Goal: Information Seeking & Learning: Compare options

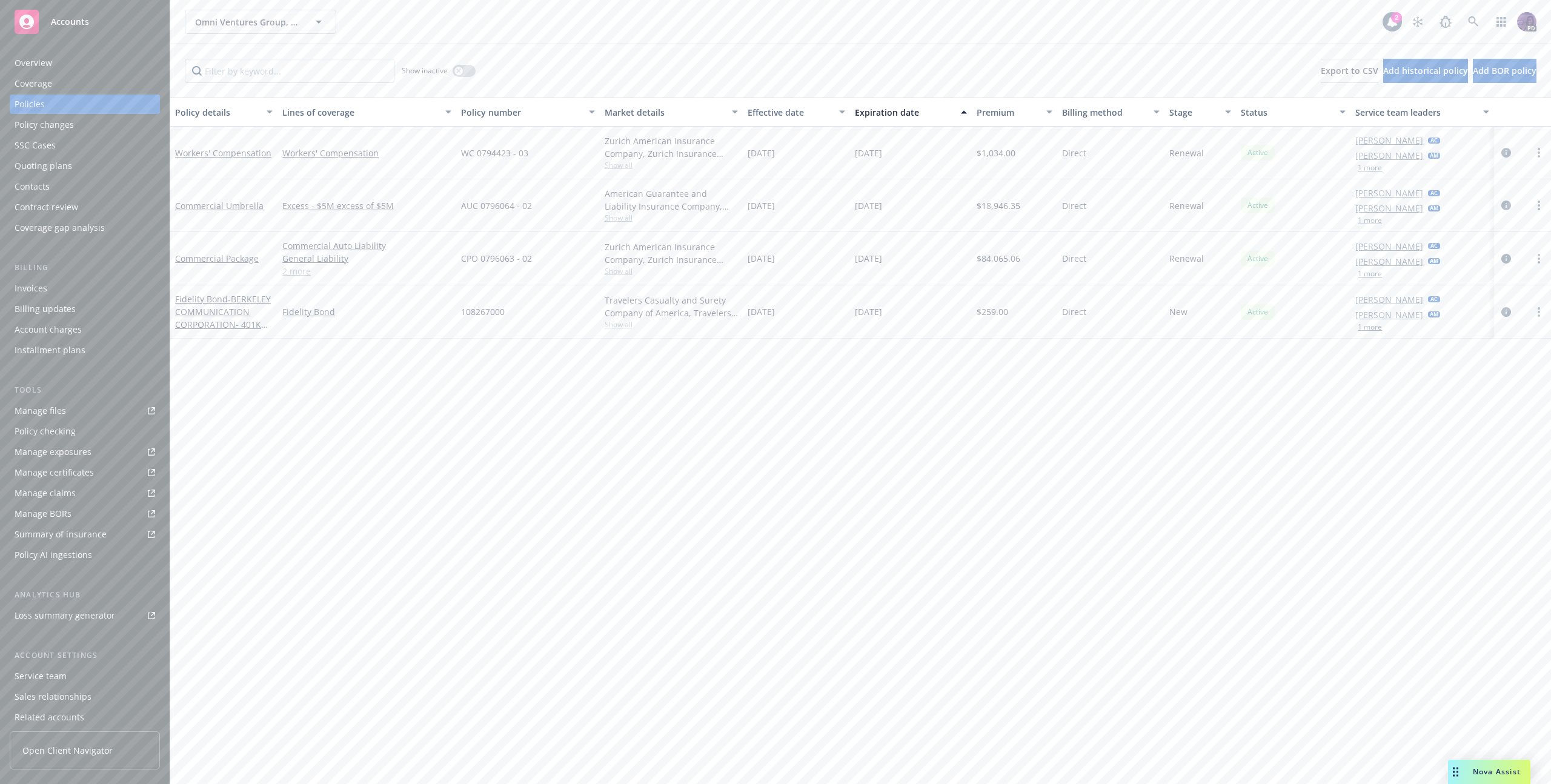
click at [109, 170] on div "Quoting plans" at bounding box center [84, 166] width 141 height 20
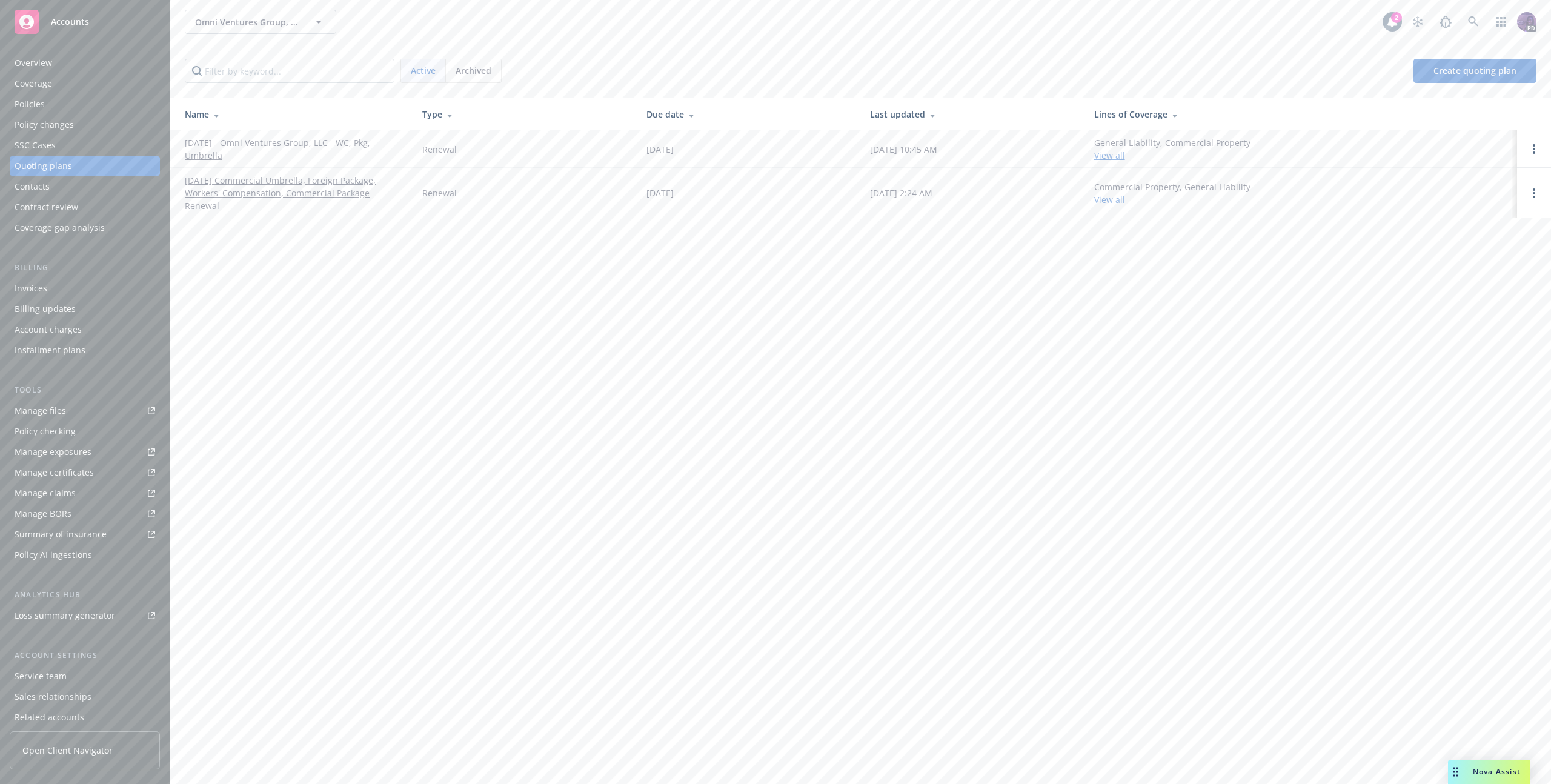
click at [328, 143] on link "[DATE] - Omni Ventures Group, LLC - WC, Pkg, Umbrella" at bounding box center [294, 149] width 218 height 25
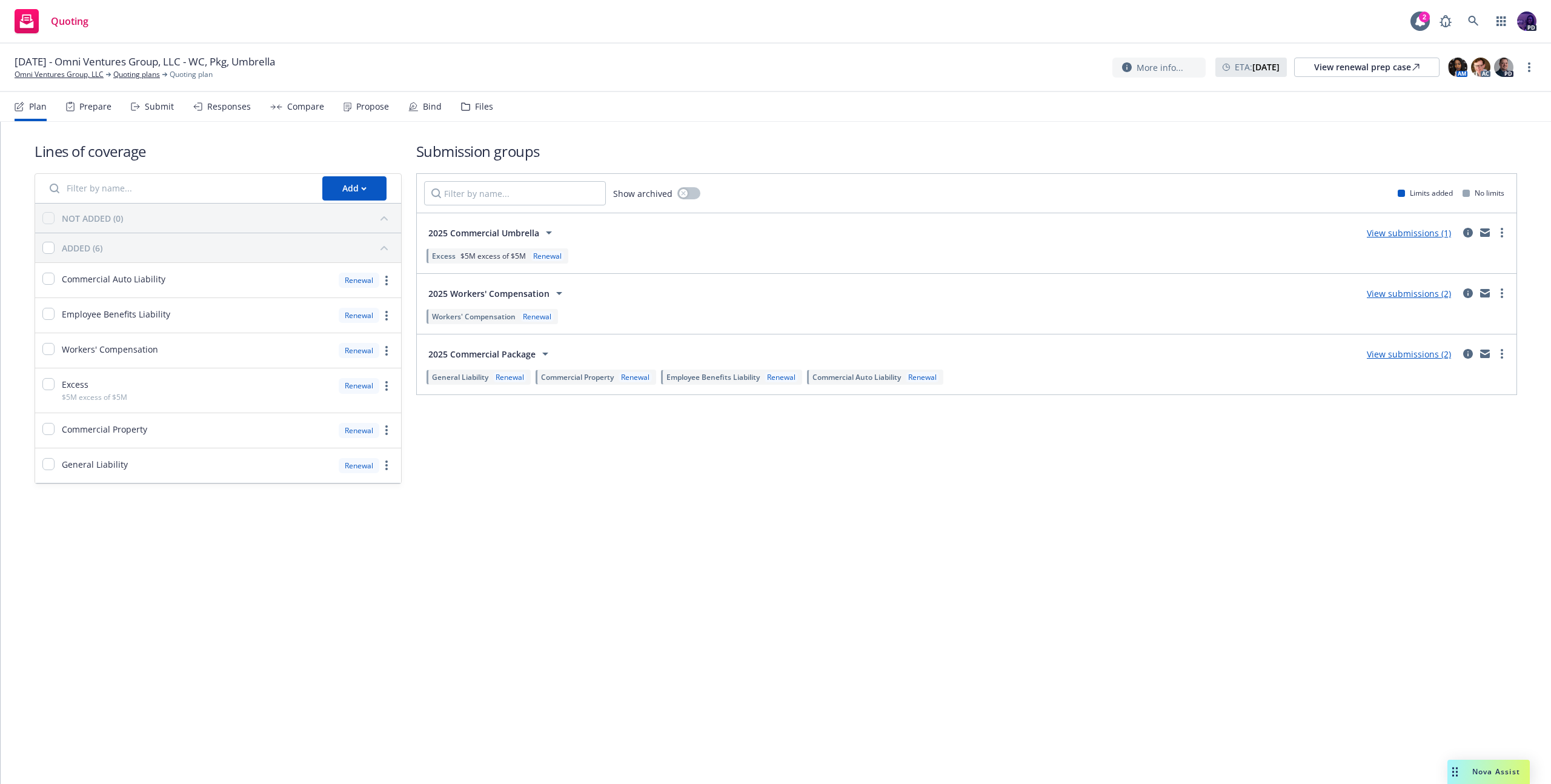
click at [1382, 350] on link "View submissions (2)" at bounding box center [1409, 354] width 84 height 12
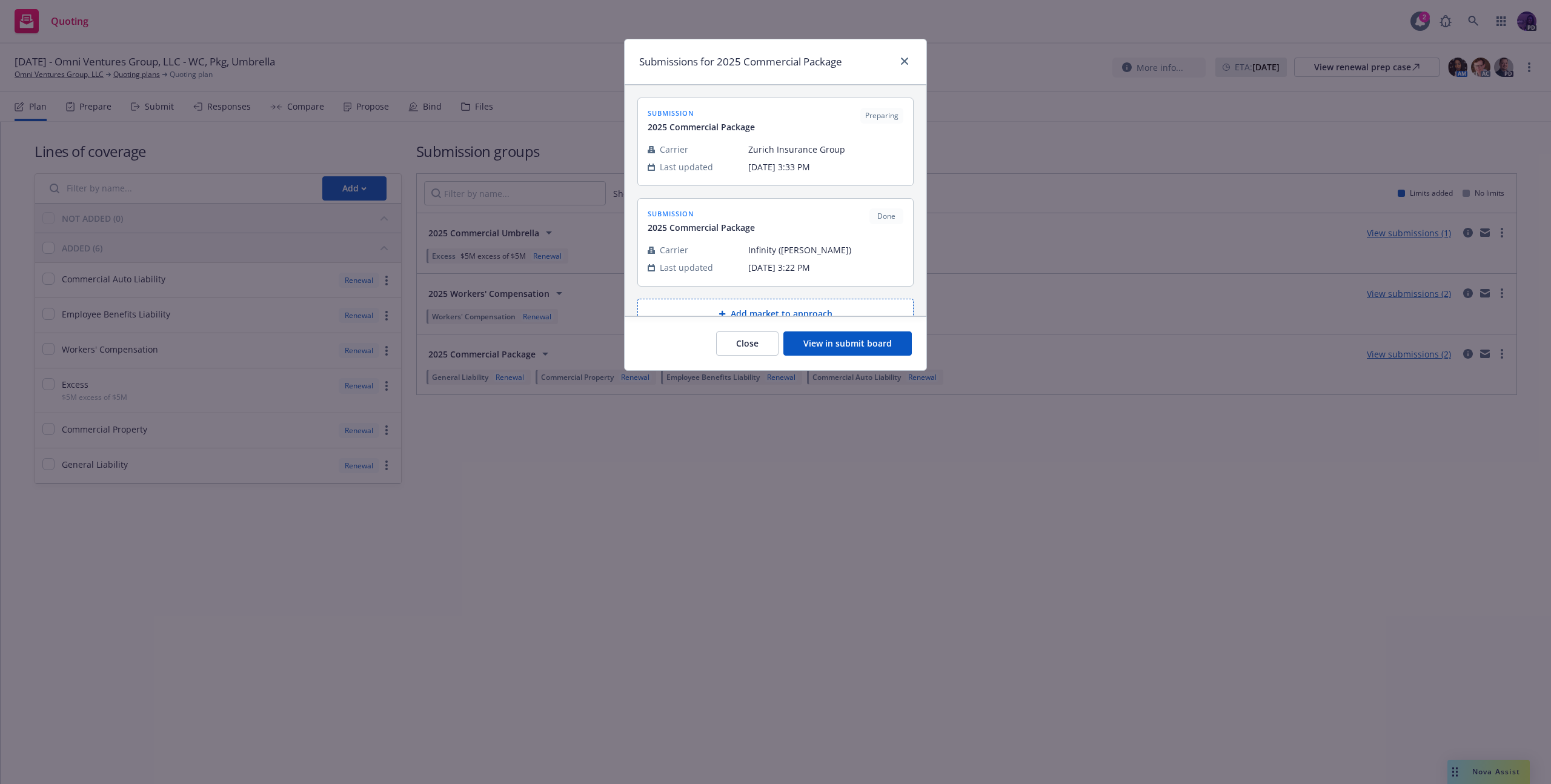
click at [823, 355] on button "View in submit board" at bounding box center [847, 343] width 129 height 24
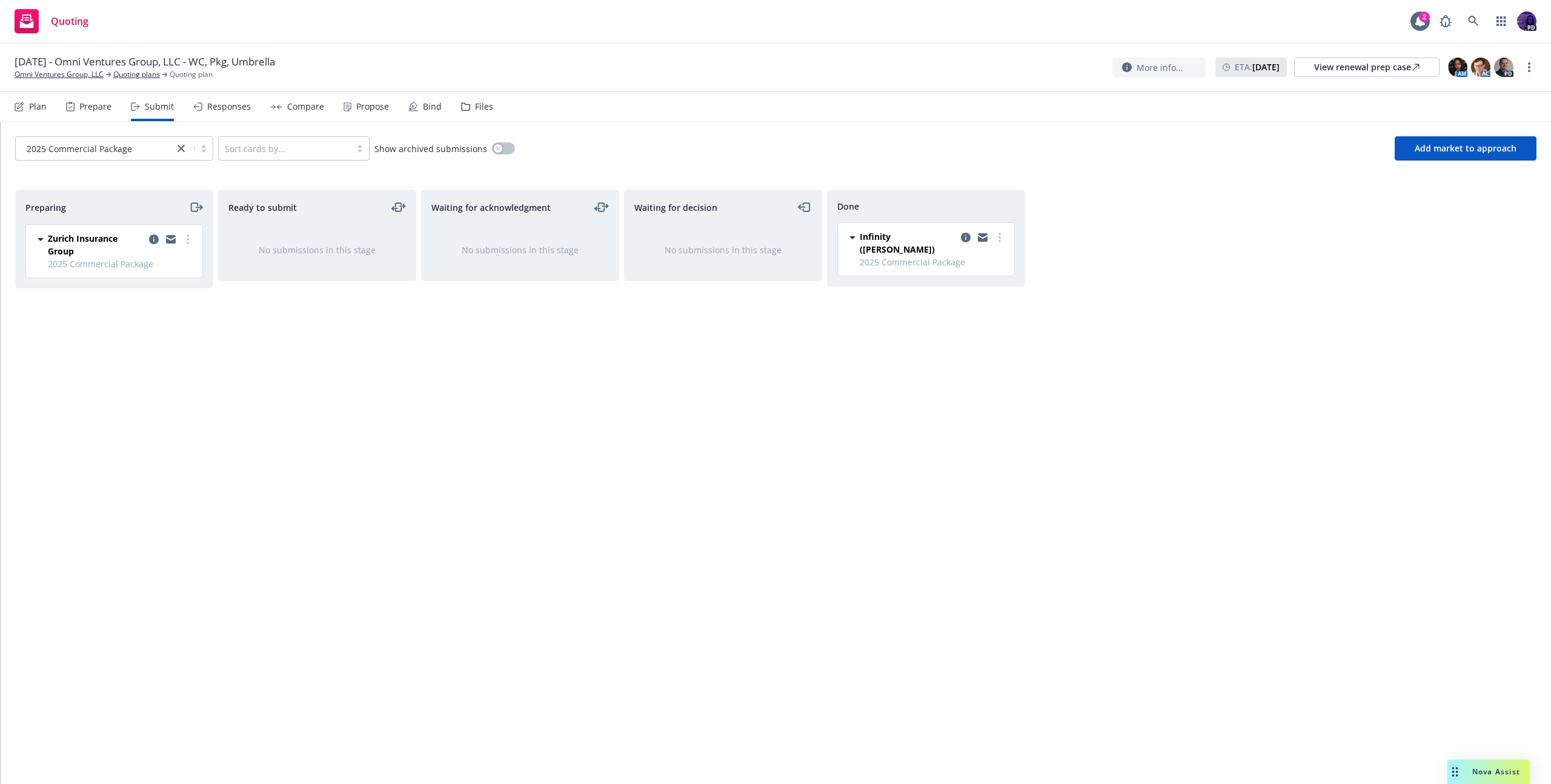
click at [292, 109] on div "Compare" at bounding box center [305, 107] width 37 height 10
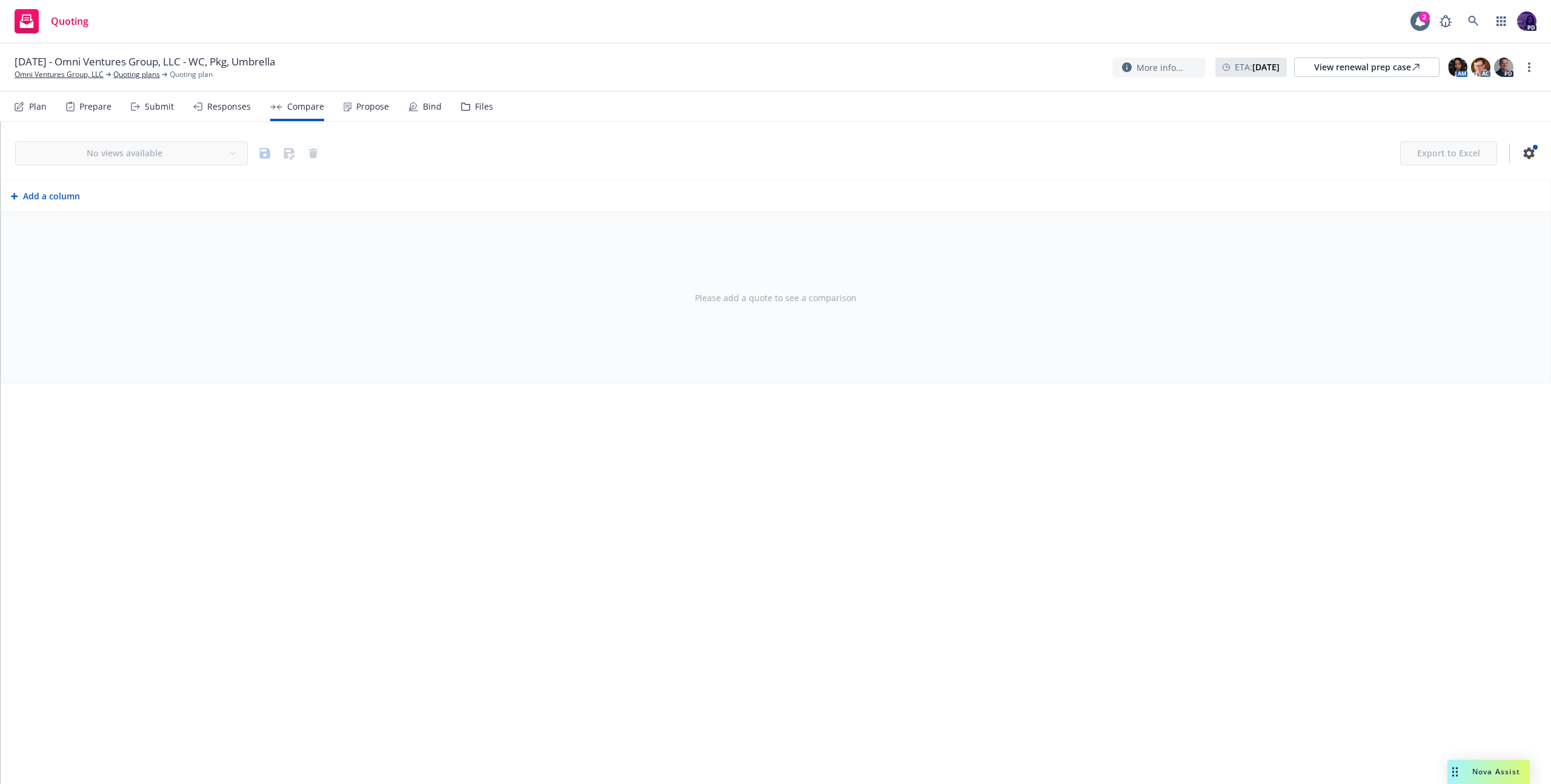
click at [235, 112] on div "Responses" at bounding box center [222, 106] width 58 height 29
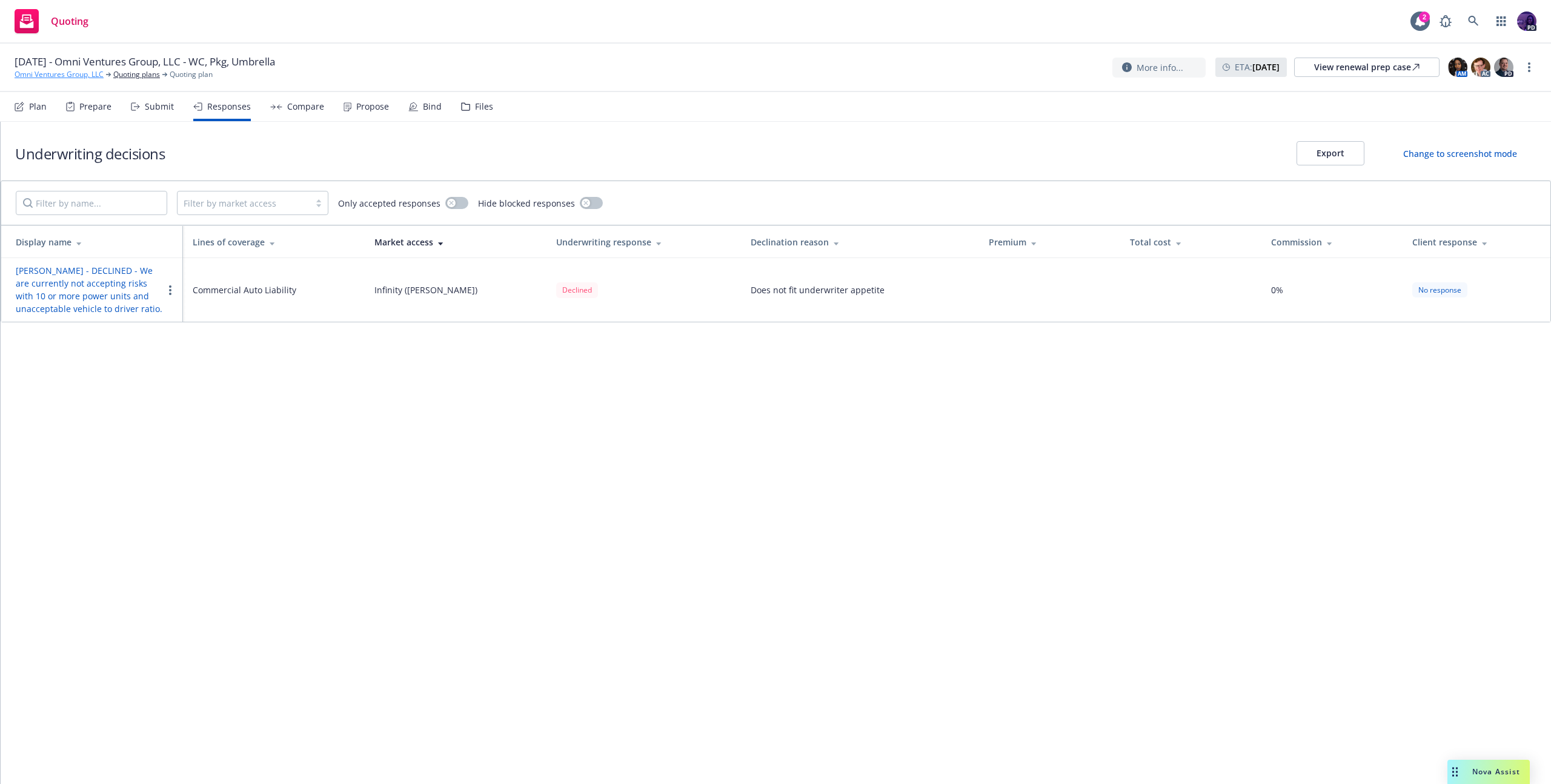
click at [93, 77] on link "Omni Ventures Group, LLC" at bounding box center [58, 75] width 89 height 11
